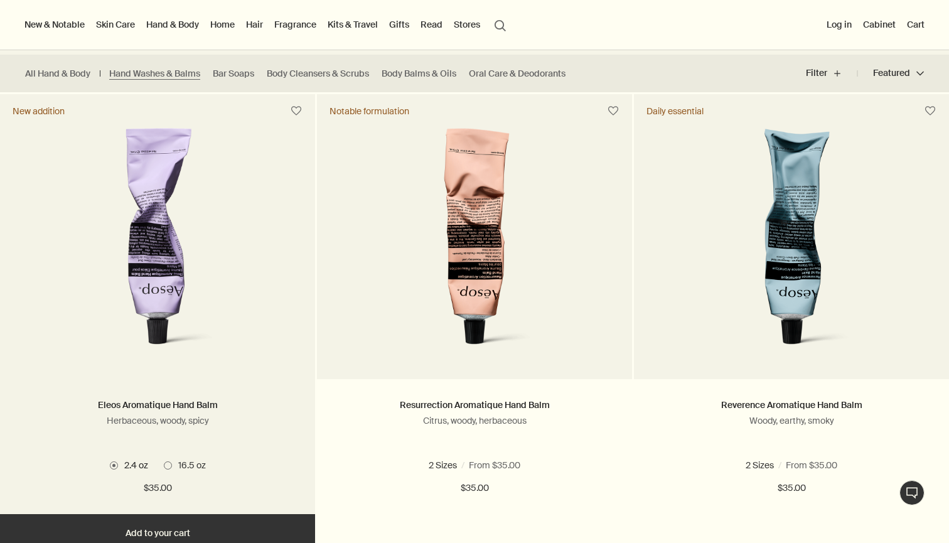
scroll to position [212, 0]
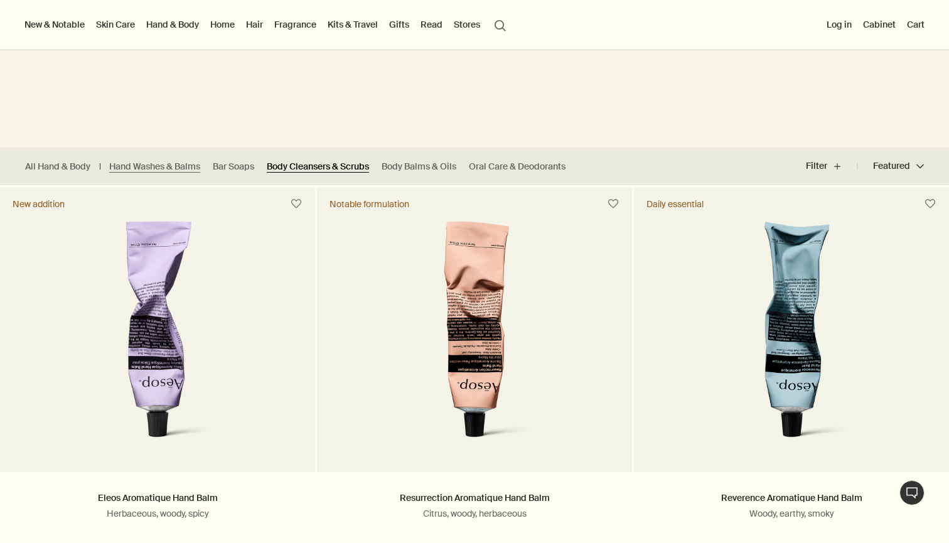
click at [315, 165] on link "Body Cleansers & Scrubs" at bounding box center [318, 167] width 102 height 12
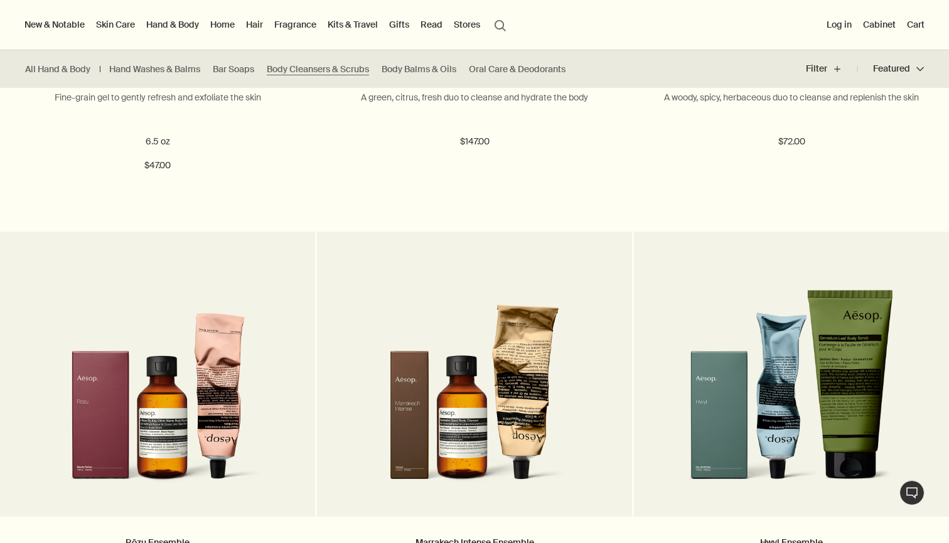
scroll to position [1521, 0]
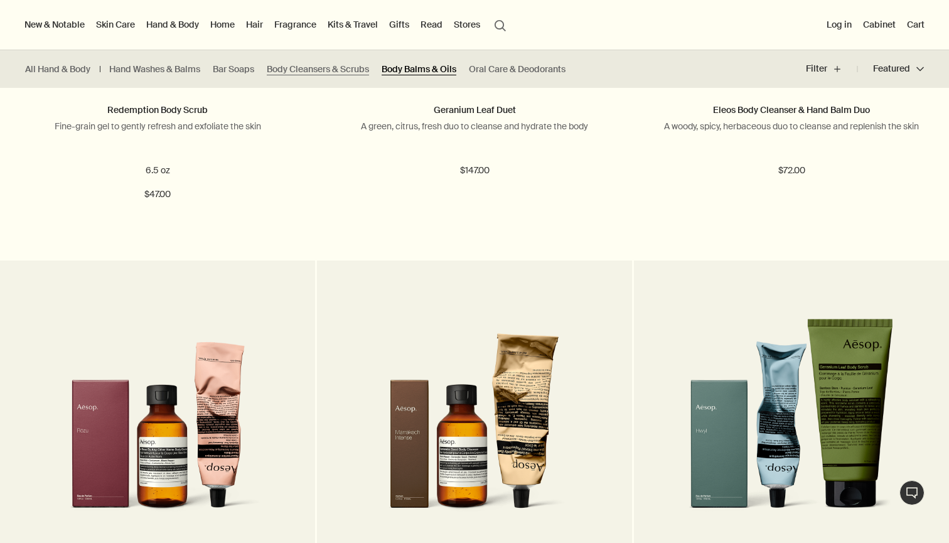
click at [441, 65] on link "Body Balms & Oils" at bounding box center [419, 69] width 75 height 12
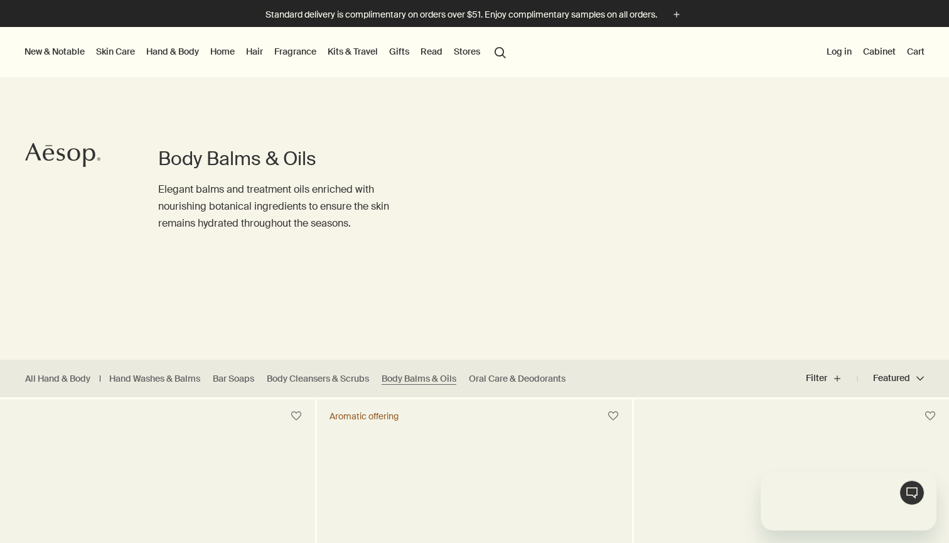
click at [856, 1] on div "Standard delivery is complimentary on orders over $51. Enjoy complimentary samp…" at bounding box center [474, 13] width 949 height 27
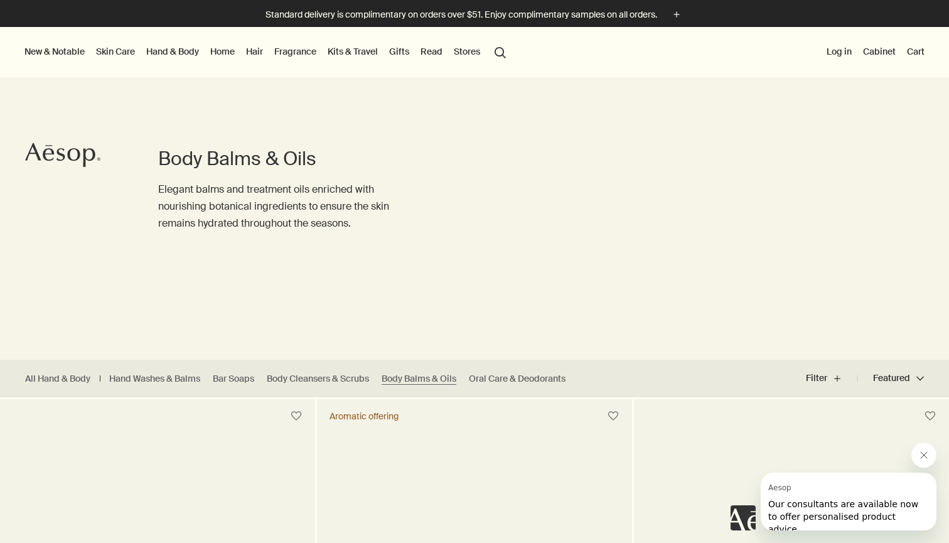
click at [183, 52] on link "Hand & Body" at bounding box center [173, 51] width 58 height 16
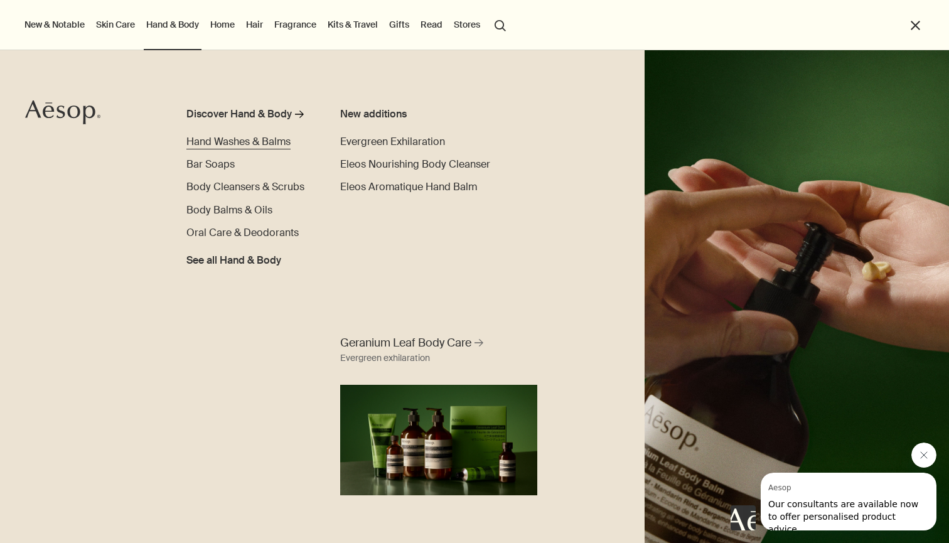
click at [272, 140] on span "Hand Washes & Balms" at bounding box center [238, 141] width 104 height 13
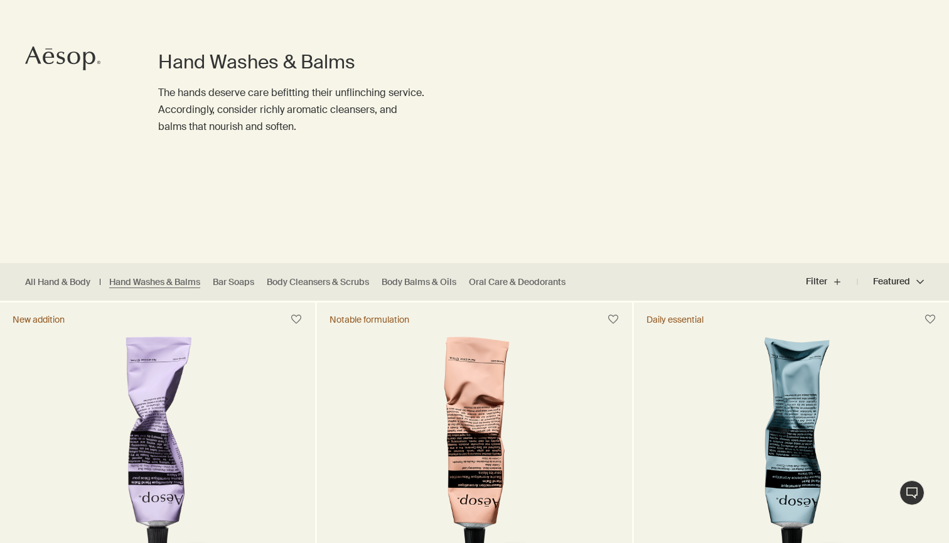
scroll to position [124, 0]
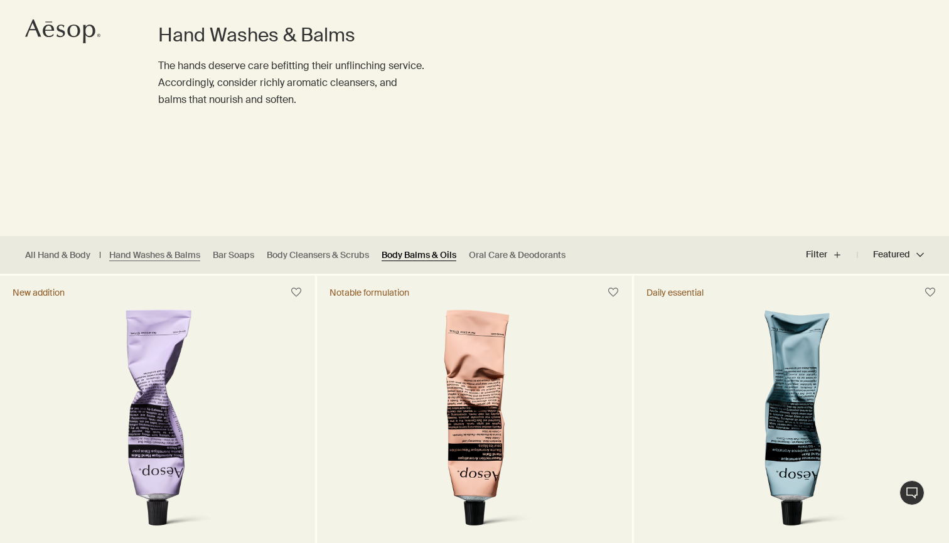
click at [421, 256] on link "Body Balms & Oils" at bounding box center [419, 255] width 75 height 12
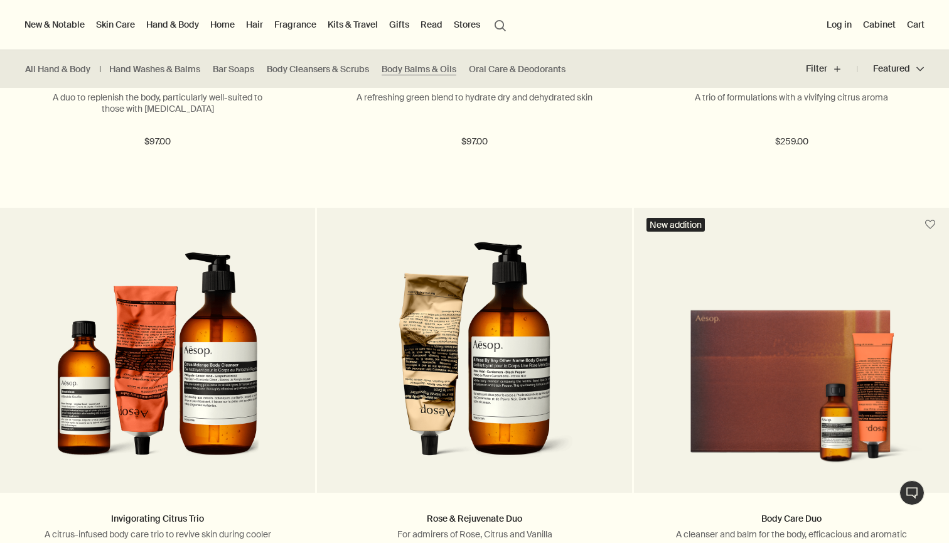
scroll to position [2010, 0]
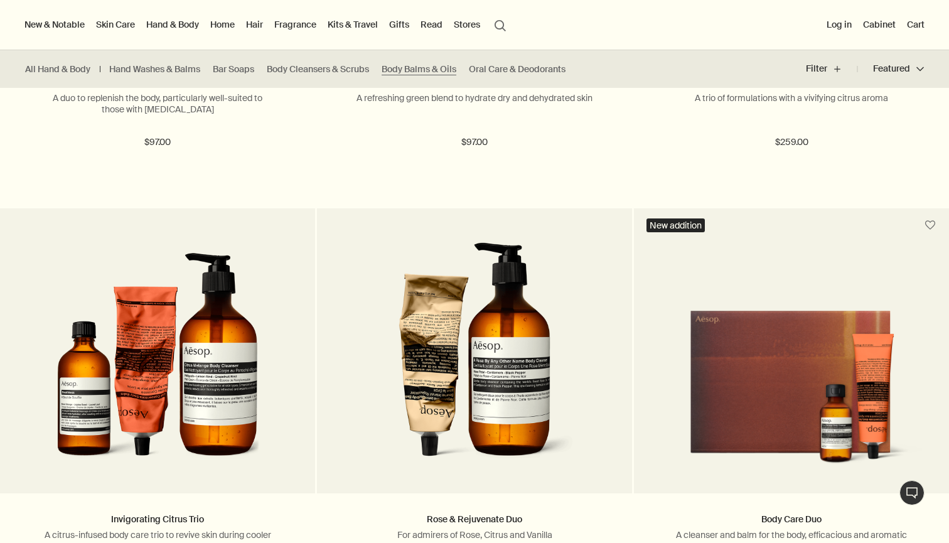
click at [259, 20] on link "Hair" at bounding box center [255, 24] width 22 height 16
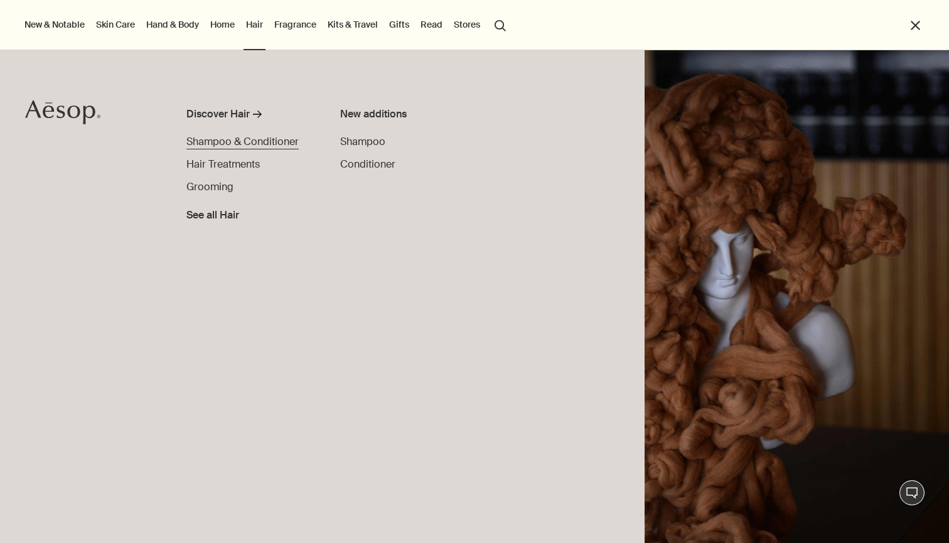
click at [236, 144] on span "Shampoo & Conditioner" at bounding box center [242, 141] width 112 height 13
